Goal: Contribute content

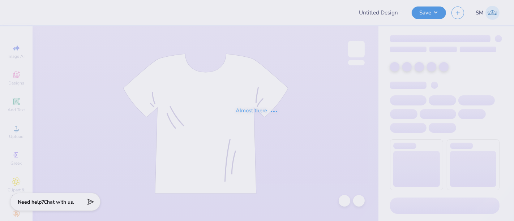
type input "Philo merch"
type input "UC GAMEDAY"
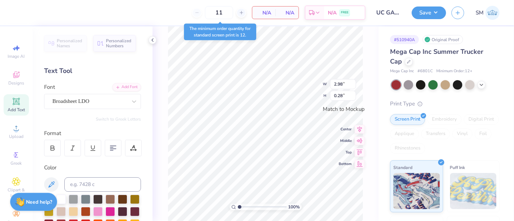
scroll to position [7, 1]
type textarea "FOOTBALL"
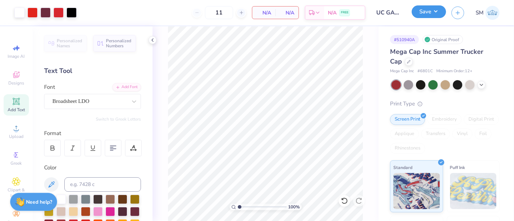
click at [431, 9] on button "Save" at bounding box center [429, 11] width 34 height 13
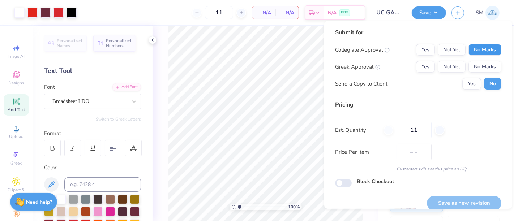
click at [477, 48] on button "No Marks" at bounding box center [484, 50] width 33 height 12
click at [419, 67] on button "Yes" at bounding box center [425, 67] width 19 height 12
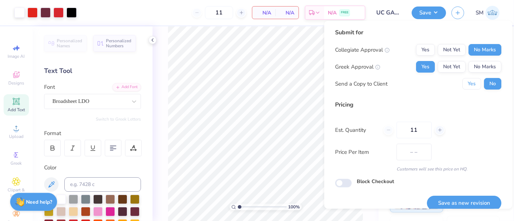
drag, startPoint x: 468, startPoint y: 85, endPoint x: 480, endPoint y: 108, distance: 26.2
click at [468, 86] on button "Yes" at bounding box center [471, 84] width 19 height 12
click at [460, 202] on button "Save as new revision" at bounding box center [464, 203] width 74 height 15
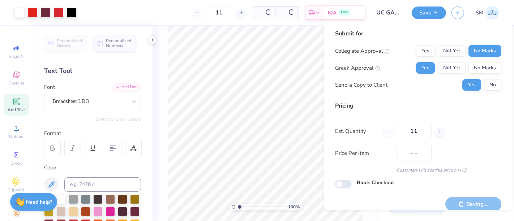
scroll to position [8, 0]
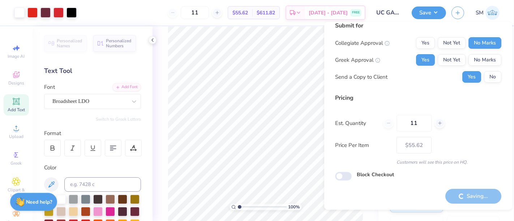
type input "$55.62"
